Goal: Navigation & Orientation: Find specific page/section

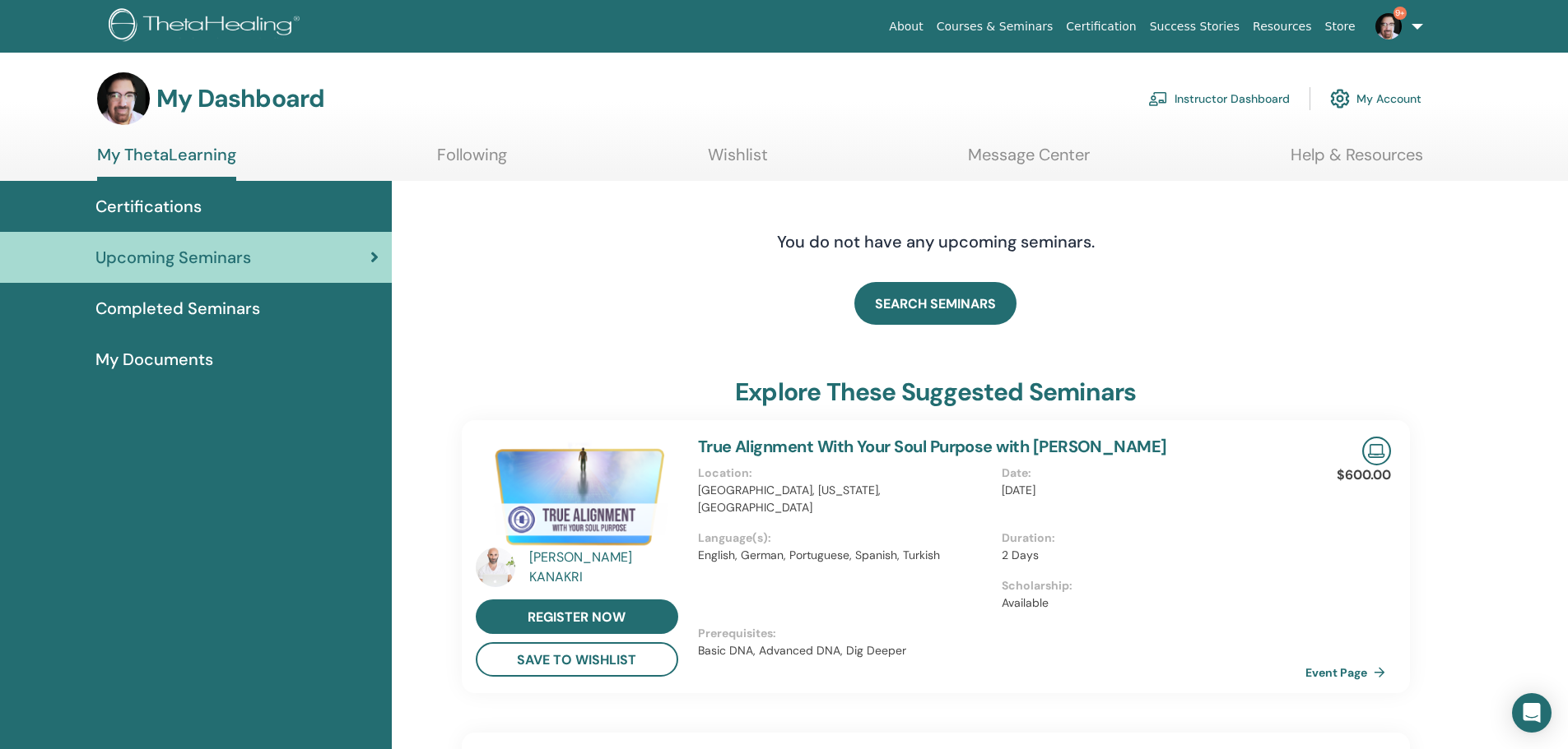
click at [1240, 91] on link "Instructor Dashboard" at bounding box center [1218, 98] width 141 height 36
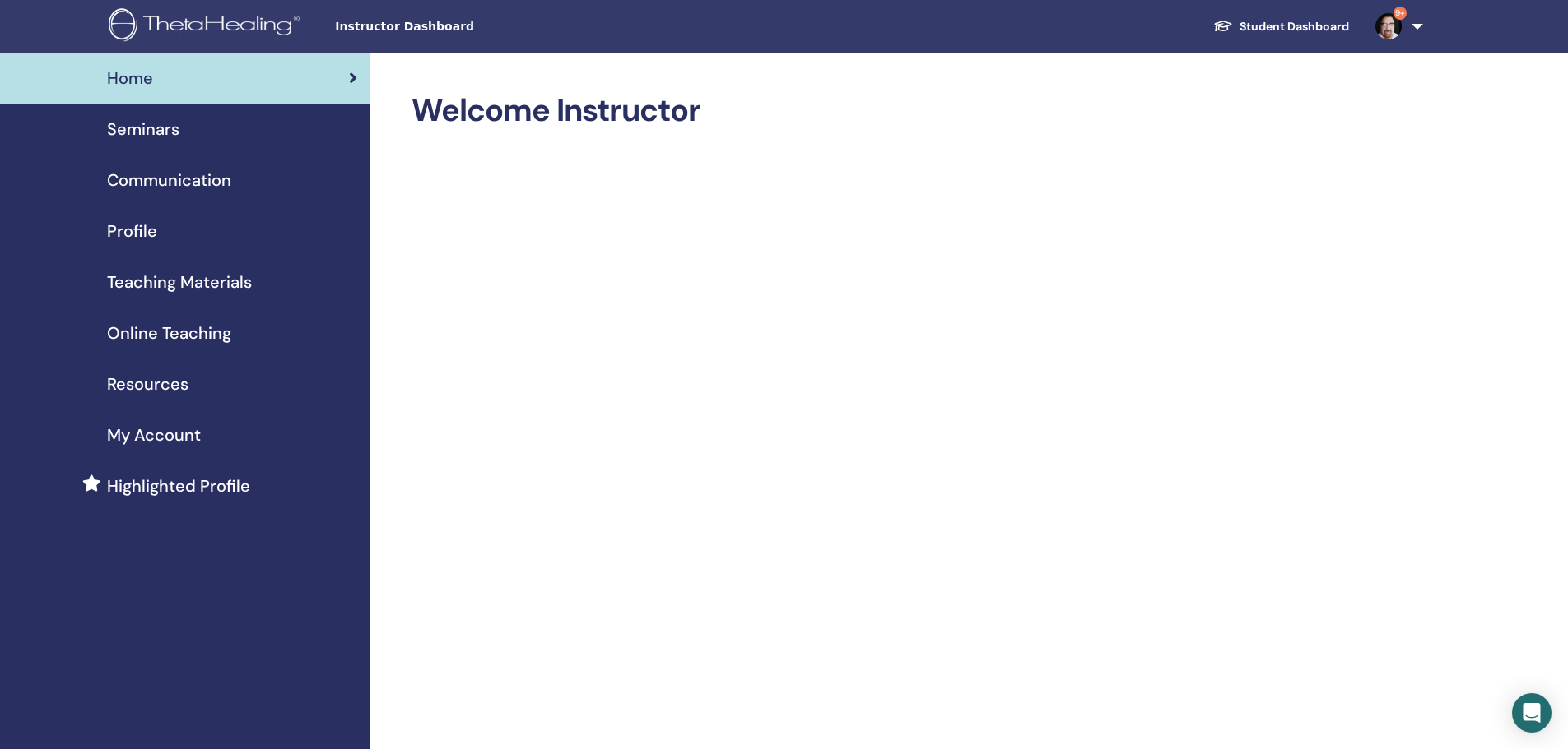
click at [165, 124] on span "Seminars" at bounding box center [143, 129] width 72 height 24
